Goal: Task Accomplishment & Management: Complete application form

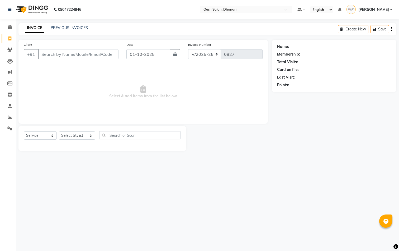
select select "7641"
select select "service"
click at [10, 39] on icon at bounding box center [9, 38] width 3 height 4
select select "service"
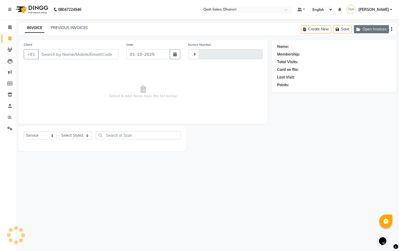
click at [364, 30] on button "Open Invoices" at bounding box center [371, 29] width 35 height 8
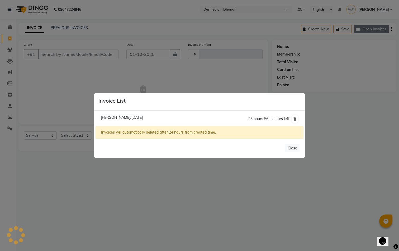
type input "0827"
select select "7641"
click at [143, 118] on span "[PERSON_NAME]/[DATE]" at bounding box center [122, 117] width 42 height 5
type input "9529511783"
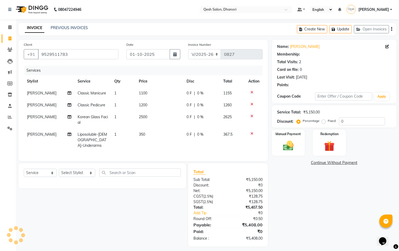
select select "1: Object"
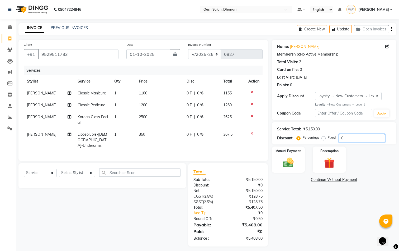
click at [348, 139] on input "0" at bounding box center [362, 138] width 46 height 8
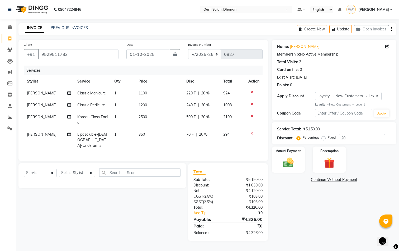
click at [305, 201] on div "Name: [PERSON_NAME] Membership: No Active Membership Total Visits: 2 Card on fi…" at bounding box center [336, 140] width 129 height 201
click at [352, 137] on input "20" at bounding box center [362, 138] width 46 height 8
type input "20.2"
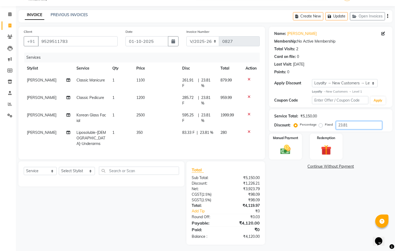
scroll to position [13, 0]
type input "23.81"
click at [280, 147] on img at bounding box center [285, 149] width 17 height 12
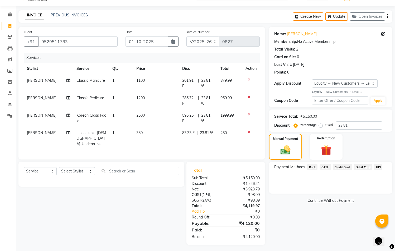
click at [340, 167] on span "Credit Card" at bounding box center [342, 167] width 19 height 6
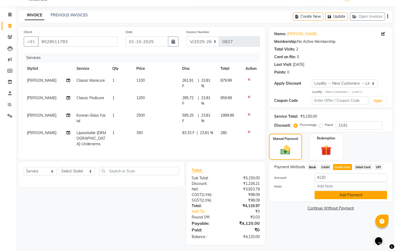
click at [328, 197] on button "Add Payment" at bounding box center [351, 195] width 73 height 8
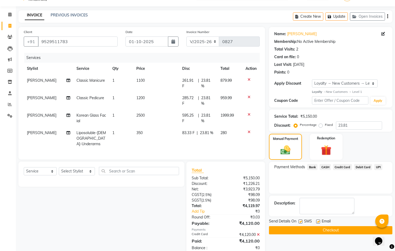
click at [321, 229] on button "Checkout" at bounding box center [331, 230] width 124 height 8
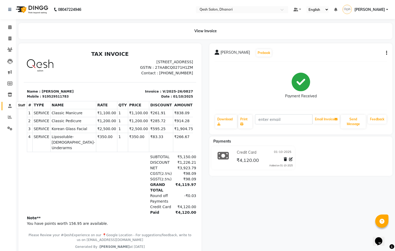
click at [10, 104] on icon at bounding box center [9, 106] width 3 height 4
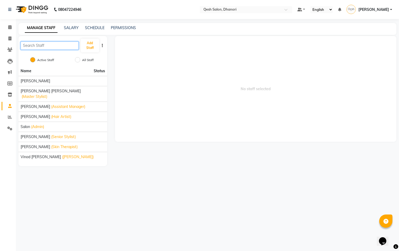
click at [51, 44] on input "text" at bounding box center [50, 45] width 58 height 8
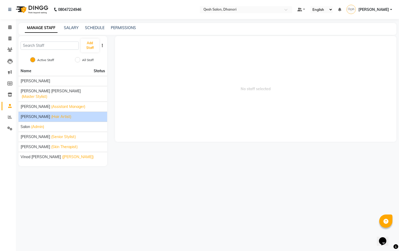
click at [69, 114] on div "[PERSON_NAME] (Hair Artist)" at bounding box center [63, 117] width 84 height 6
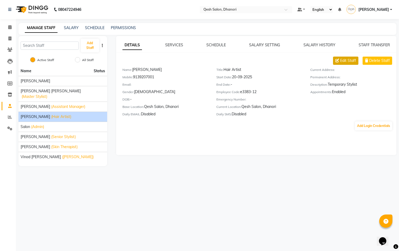
click at [345, 62] on span "Edit Staff" at bounding box center [348, 61] width 16 height 6
select select "[DEMOGRAPHIC_DATA]"
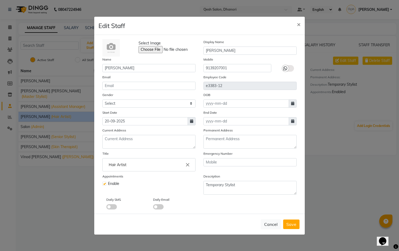
click at [105, 183] on label at bounding box center [104, 183] width 4 height 4
click at [105, 183] on input "checkbox" at bounding box center [103, 182] width 3 height 3
checkbox input "false"
click at [290, 223] on span "Save" at bounding box center [291, 223] width 10 height 5
select select
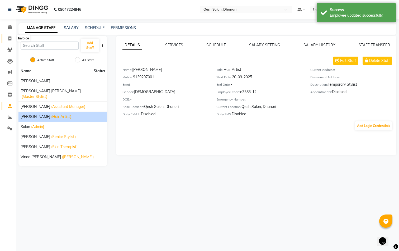
click at [11, 38] on icon at bounding box center [9, 38] width 3 height 4
select select "service"
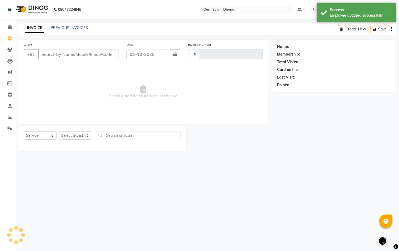
type input "0828"
select select "7641"
click at [10, 104] on icon at bounding box center [9, 106] width 3 height 4
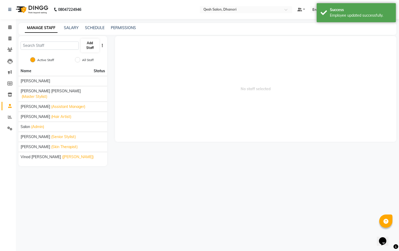
click at [95, 48] on button "Add Staff" at bounding box center [90, 46] width 18 height 14
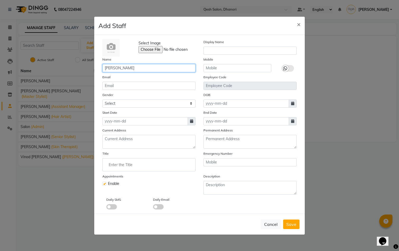
type input "[PERSON_NAME]"
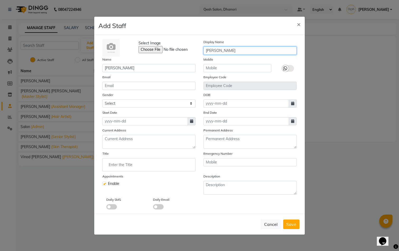
type input "[PERSON_NAME]"
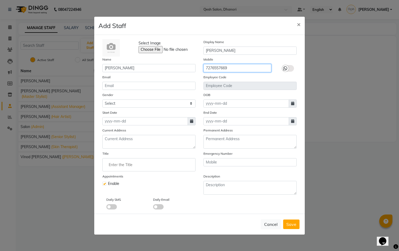
type input "7276557669"
click at [142, 169] on input "Enter the Title" at bounding box center [149, 164] width 88 height 11
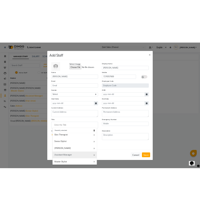
scroll to position [16, 0]
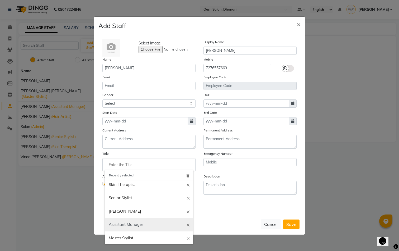
click at [139, 220] on link "Assistant Manager" at bounding box center [149, 224] width 88 height 13
type input "Assistant Manager"
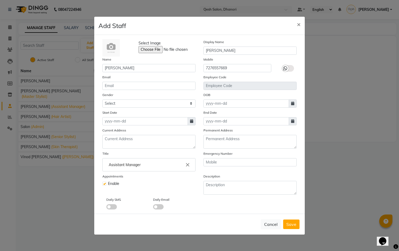
click at [106, 183] on label at bounding box center [104, 183] width 4 height 4
click at [106, 183] on input "checkbox" at bounding box center [103, 182] width 3 height 3
checkbox input "false"
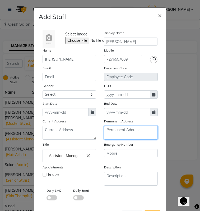
click at [136, 131] on textarea at bounding box center [131, 133] width 54 height 14
paste textarea "S/O [PERSON_NAME], Near [STREET_ADDRESS]"
type textarea "S/O [PERSON_NAME], Near [STREET_ADDRESS]"
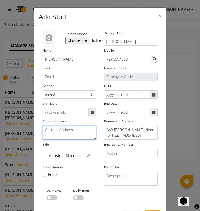
click at [76, 131] on textarea at bounding box center [70, 133] width 54 height 14
paste textarea "S/O [PERSON_NAME], Near [STREET_ADDRESS]"
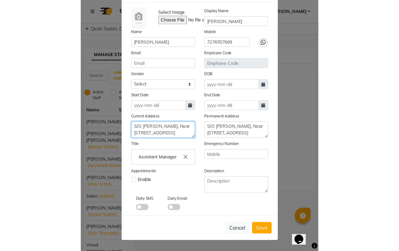
scroll to position [6, 0]
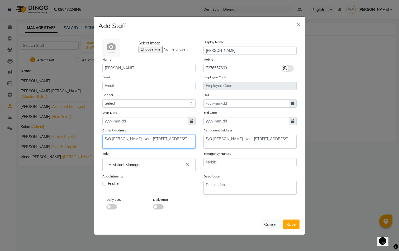
type textarea "S/O [PERSON_NAME], Near [STREET_ADDRESS]"
click at [194, 122] on span at bounding box center [192, 121] width 8 height 8
select select "10"
select select "2025"
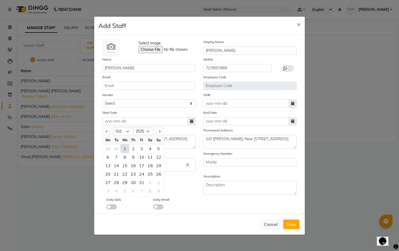
click at [126, 147] on div "1" at bounding box center [125, 148] width 8 height 8
type input "01-10-2025"
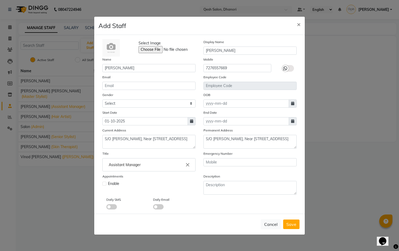
click at [294, 105] on icon at bounding box center [292, 103] width 3 height 4
select select "10"
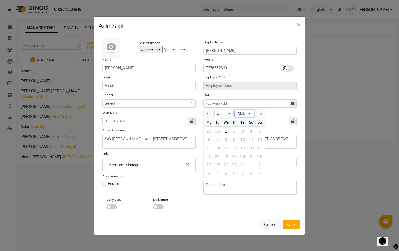
select select "1999"
click at [245, 139] on div "8" at bounding box center [243, 139] width 8 height 8
type input "[DATE]"
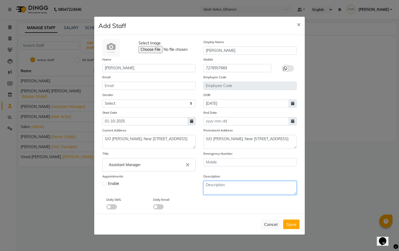
click at [222, 188] on textarea at bounding box center [250, 188] width 93 height 14
type textarea "QAPL0012"
click at [292, 224] on span "Save" at bounding box center [291, 223] width 10 height 5
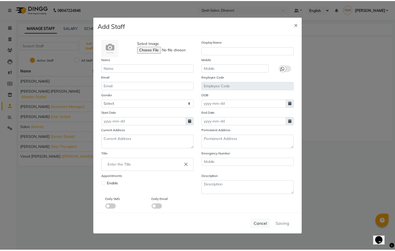
scroll to position [0, 0]
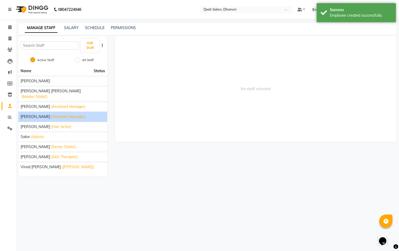
click at [50, 114] on span "[PERSON_NAME]" at bounding box center [36, 117] width 30 height 6
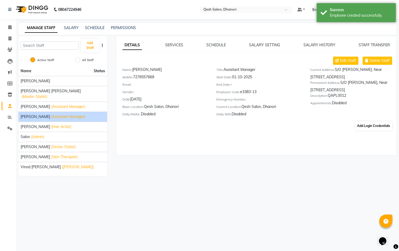
click at [376, 125] on button "Add Login Credentials" at bounding box center [373, 125] width 37 height 9
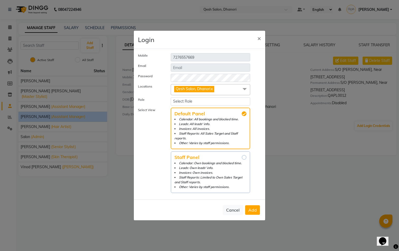
click at [244, 155] on input "Staff Panel Calendar: Own bookings and blocked time. Leads: Own leads' info. In…" at bounding box center [244, 157] width 5 height 5
radio input "true"
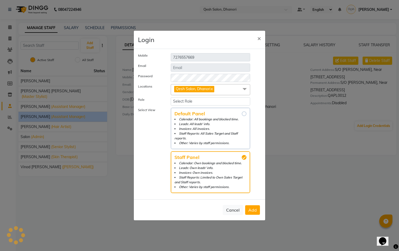
click at [244, 115] on input "Default Panel Calendar: All bookings and blocked time. Leads: All leads' info. …" at bounding box center [244, 113] width 5 height 5
radio input "true"
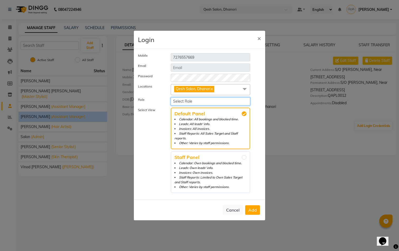
select select "4211"
click at [257, 160] on div "Select View Default Panel Calendar: All bookings and blocked time. Leads: All l…" at bounding box center [199, 150] width 131 height 87
click at [255, 208] on span "Add" at bounding box center [252, 209] width 8 height 5
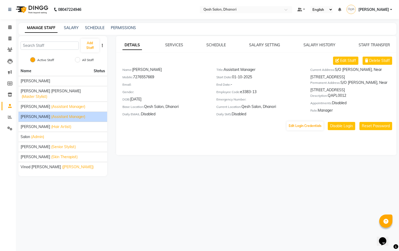
drag, startPoint x: 329, startPoint y: 107, endPoint x: 352, endPoint y: 107, distance: 23.5
click at [352, 100] on div "Description: QAPL0012" at bounding box center [353, 96] width 86 height 7
copy div "QAPL0012"
click at [241, 141] on div "DETAILS SERVICES SCHEDULE SALARY SETTING SALARY HISTORY STAFF TRANSFER Edit Sta…" at bounding box center [256, 95] width 281 height 119
click at [127, 26] on link "PERMISSIONS" at bounding box center [123, 27] width 25 height 5
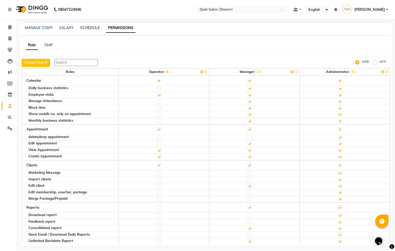
click at [92, 26] on link "SCHEDULE" at bounding box center [90, 27] width 20 height 5
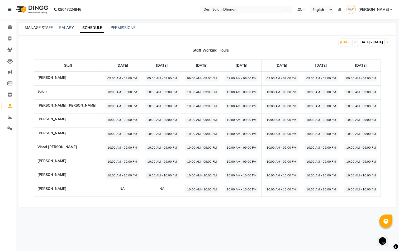
click at [45, 26] on link "MANAGE STAFF" at bounding box center [39, 27] width 28 height 5
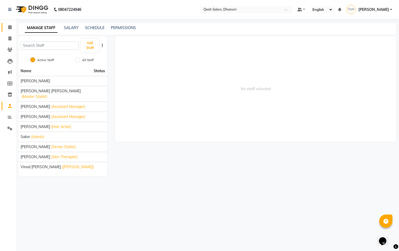
click at [10, 30] on link "Calendar" at bounding box center [8, 27] width 13 height 9
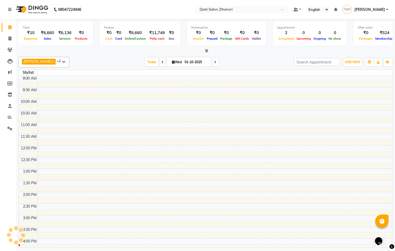
scroll to position [156, 0]
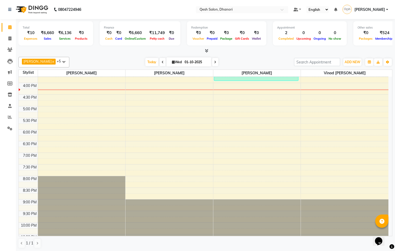
click at [62, 61] on span at bounding box center [64, 62] width 11 height 10
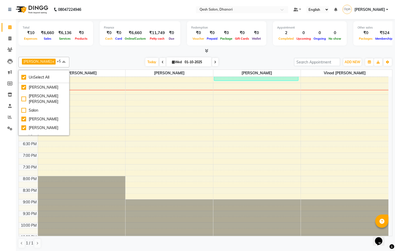
scroll to position [0, 0]
click at [86, 62] on div "[DATE] [DATE]" at bounding box center [182, 62] width 220 height 8
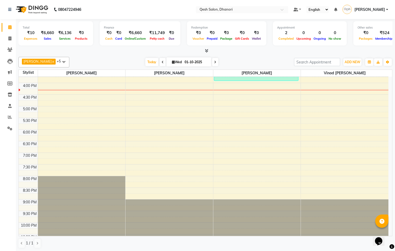
click at [64, 62] on span at bounding box center [64, 62] width 11 height 10
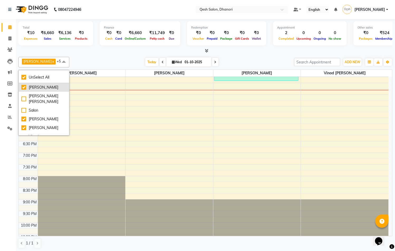
click at [24, 87] on div "[PERSON_NAME]" at bounding box center [43, 87] width 45 height 6
checkbox input "false"
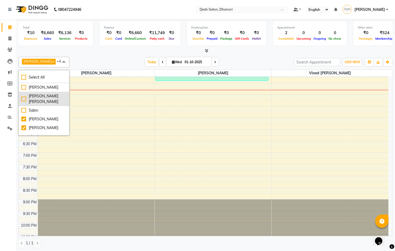
click at [24, 94] on div "[PERSON_NAME] [PERSON_NAME]" at bounding box center [43, 98] width 45 height 11
checkbox input "true"
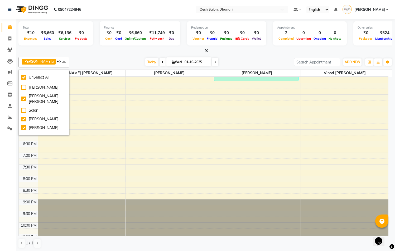
click at [89, 58] on div "[DATE] [DATE]" at bounding box center [182, 62] width 220 height 8
